Goal: Task Accomplishment & Management: Manage account settings

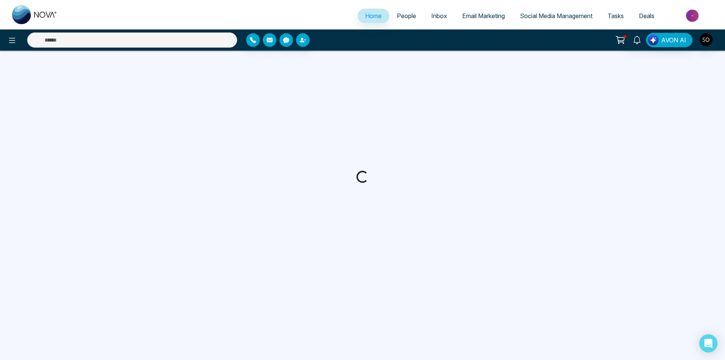
select select "*"
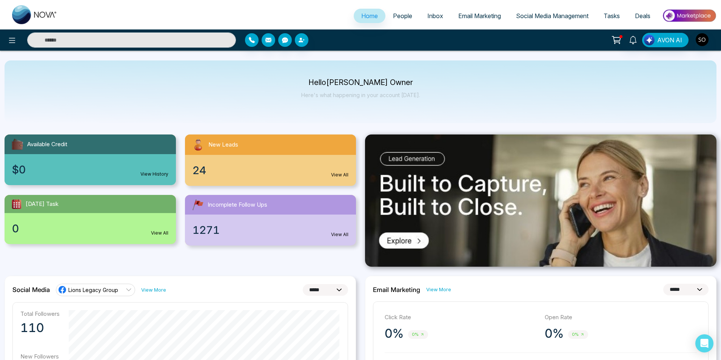
click at [393, 18] on span "People" at bounding box center [402, 16] width 19 height 8
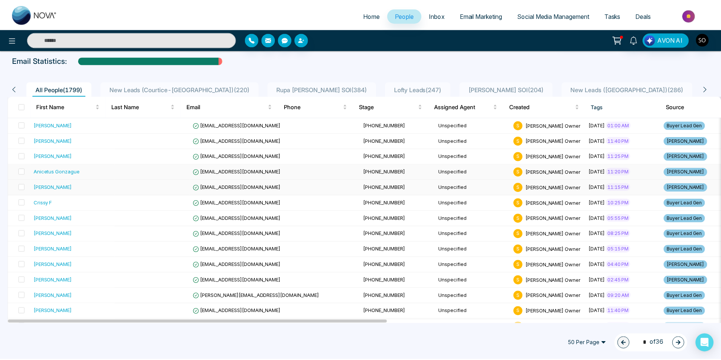
scroll to position [50, 0]
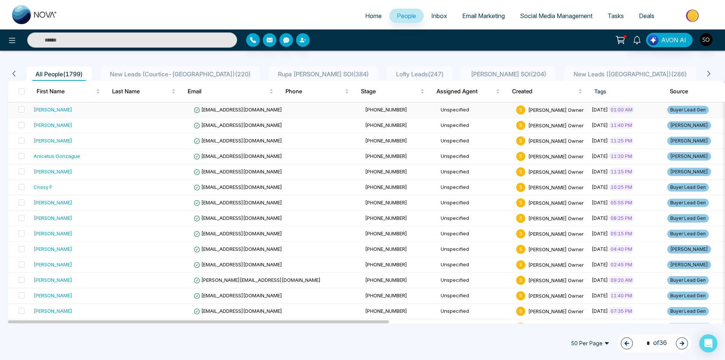
click at [79, 109] on div "[PERSON_NAME]" at bounding box center [73, 110] width 79 height 8
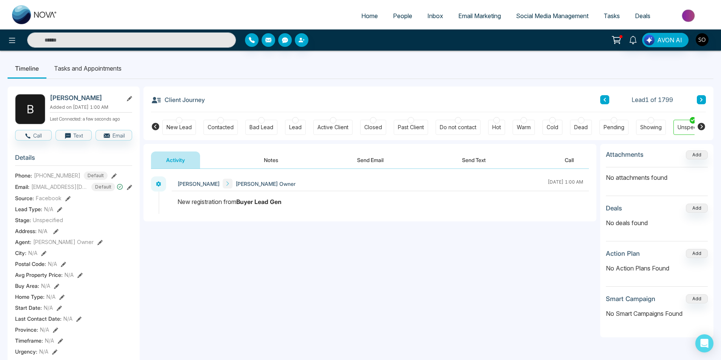
click at [263, 160] on button "Notes" at bounding box center [271, 159] width 45 height 17
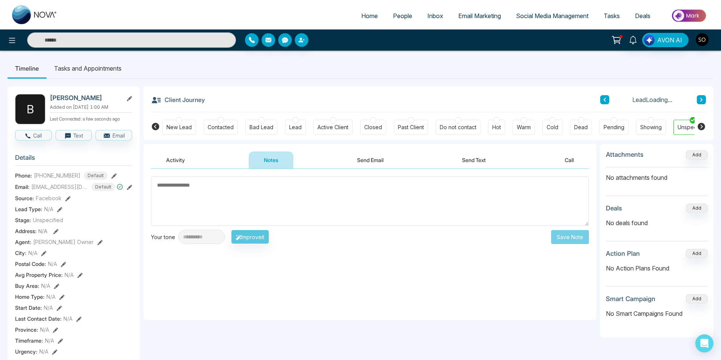
click at [249, 197] on textarea at bounding box center [370, 200] width 438 height 49
drag, startPoint x: 164, startPoint y: 194, endPoint x: 173, endPoint y: 210, distance: 18.4
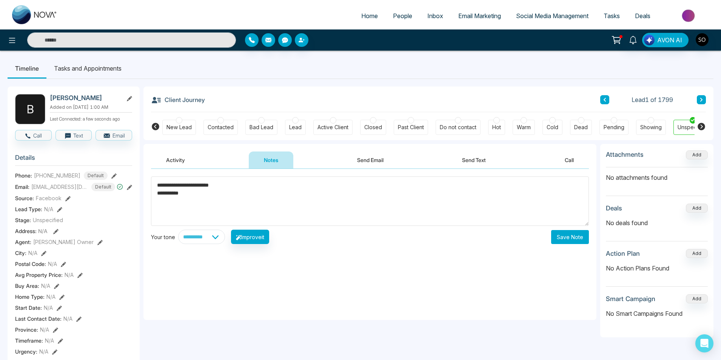
click at [173, 210] on textarea "**********" at bounding box center [370, 200] width 438 height 49
click at [235, 188] on textarea "**********" at bounding box center [370, 200] width 438 height 49
click at [219, 201] on textarea "**********" at bounding box center [370, 200] width 438 height 49
click at [202, 209] on textarea "**********" at bounding box center [370, 200] width 438 height 49
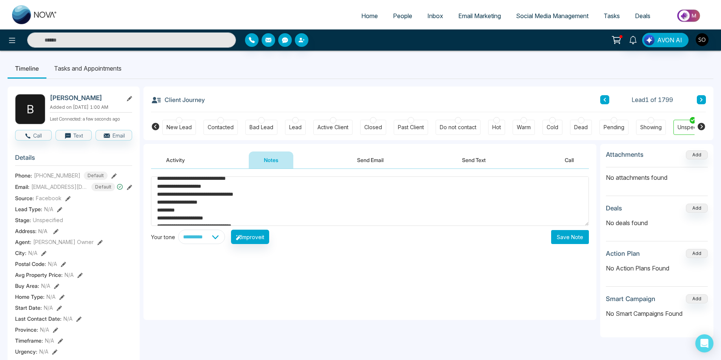
scroll to position [0, 0]
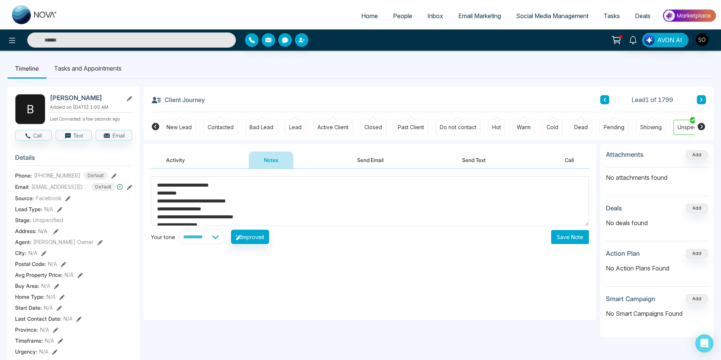
click at [204, 209] on textarea "**********" at bounding box center [370, 200] width 438 height 49
type textarea "**********"
click at [562, 237] on button "Save Note" at bounding box center [570, 237] width 38 height 14
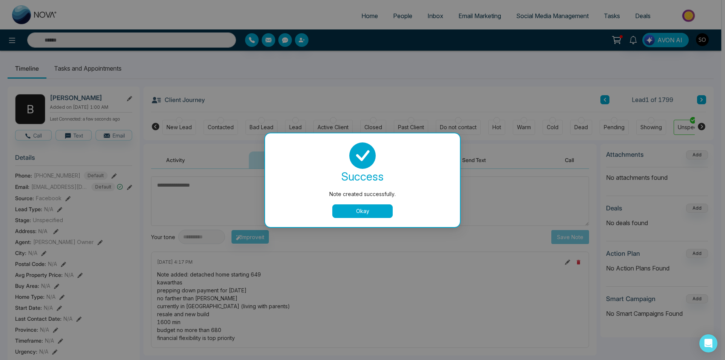
drag, startPoint x: 390, startPoint y: 213, endPoint x: 339, endPoint y: 149, distance: 81.5
click at [390, 213] on button "Okay" at bounding box center [362, 211] width 60 height 14
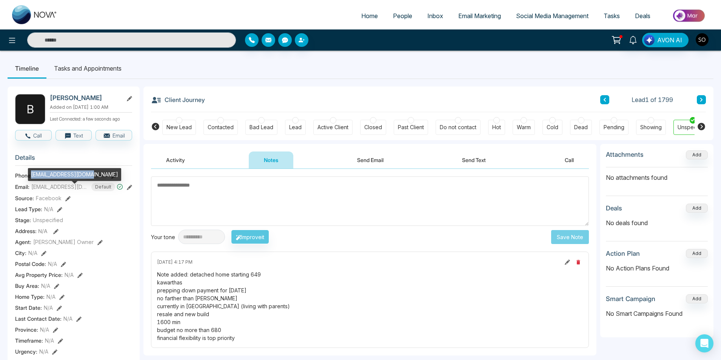
drag, startPoint x: 30, startPoint y: 175, endPoint x: 89, endPoint y: 174, distance: 58.9
click at [89, 174] on div "[EMAIL_ADDRESS][DOMAIN_NAME]" at bounding box center [74, 174] width 93 height 13
copy div "[EMAIL_ADDRESS][DOMAIN_NAME]"
click at [39, 179] on span "[PHONE_NUMBER]" at bounding box center [57, 175] width 46 height 8
drag, startPoint x: 40, startPoint y: 181, endPoint x: 74, endPoint y: 182, distance: 34.4
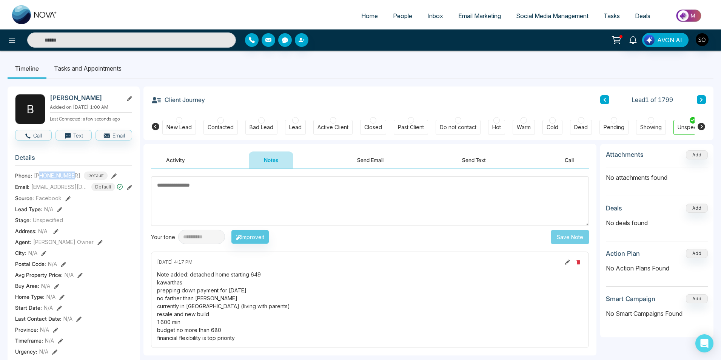
click at [74, 179] on span "[PHONE_NUMBER]" at bounding box center [57, 175] width 46 height 8
copy span "6473254670"
drag, startPoint x: 188, startPoint y: 275, endPoint x: 238, endPoint y: 337, distance: 79.9
click at [238, 337] on div "Note added: detached home starting 649 kawarthas prepping down payment for [DAT…" at bounding box center [370, 305] width 426 height 71
copy div "detached home starting 649 kawarthas prepping down payment for [DATE] no farthe…"
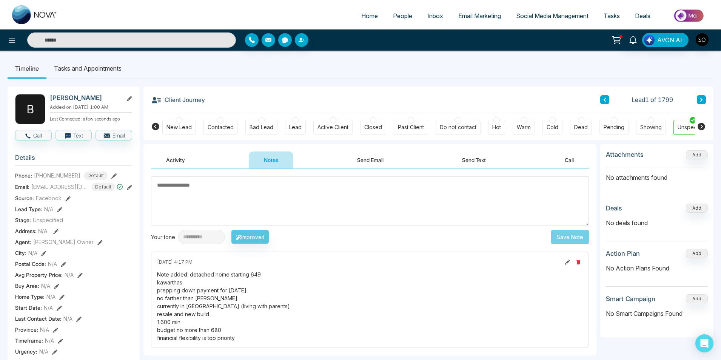
click at [406, 236] on div "**********" at bounding box center [370, 236] width 438 height 14
click at [98, 245] on icon at bounding box center [99, 242] width 5 height 5
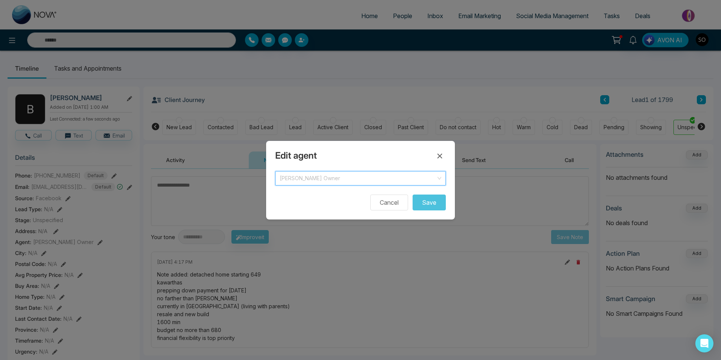
click at [330, 171] on input "search" at bounding box center [358, 176] width 156 height 11
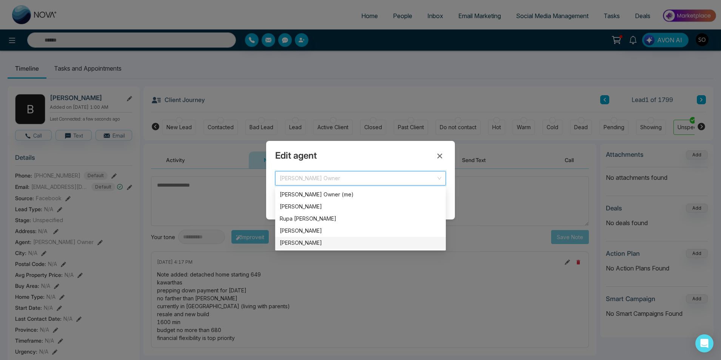
click at [314, 243] on div "[PERSON_NAME]" at bounding box center [361, 243] width 162 height 8
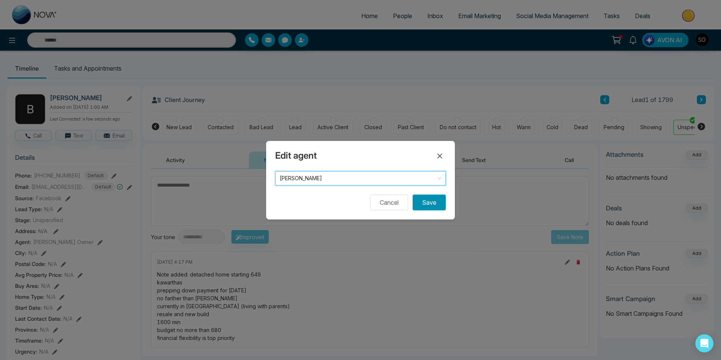
click at [437, 196] on button "Save" at bounding box center [429, 202] width 33 height 16
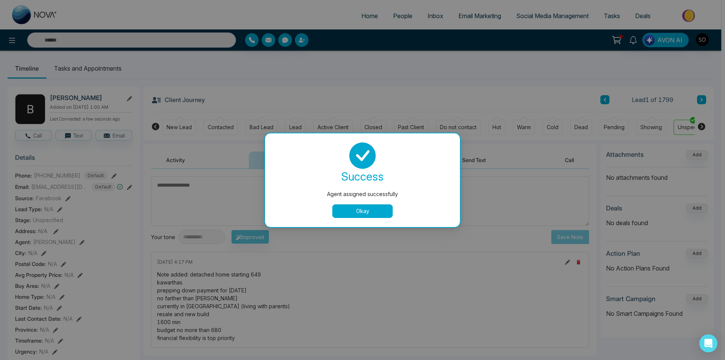
drag, startPoint x: 365, startPoint y: 207, endPoint x: 373, endPoint y: 206, distance: 7.2
click at [366, 207] on button "Okay" at bounding box center [362, 211] width 60 height 14
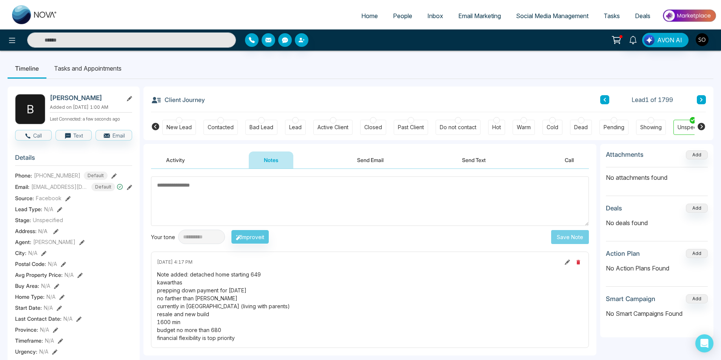
click at [705, 97] on button at bounding box center [701, 99] width 9 height 9
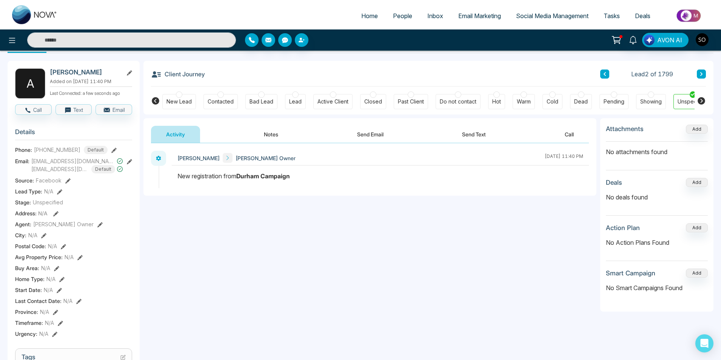
scroll to position [25, 0]
